Goal: Information Seeking & Learning: Understand process/instructions

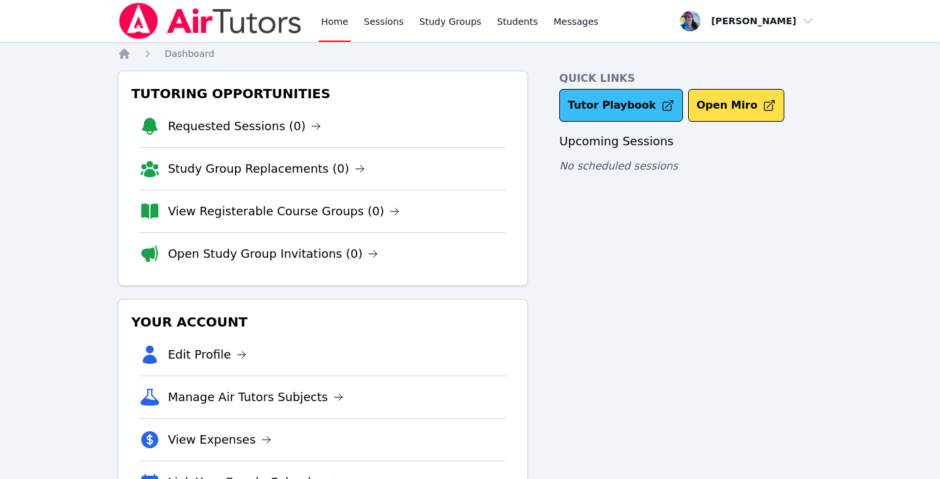
click at [642, 106] on link "Tutor Playbook" at bounding box center [622, 105] width 124 height 33
